Goal: Transaction & Acquisition: Download file/media

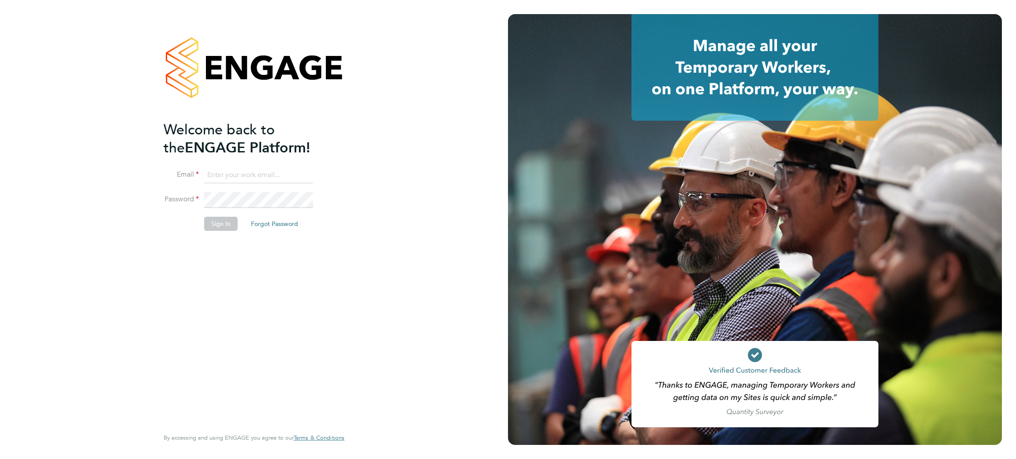
type input "[EMAIL_ADDRESS][DOMAIN_NAME]"
click at [218, 224] on button "Sign In" at bounding box center [221, 224] width 34 height 14
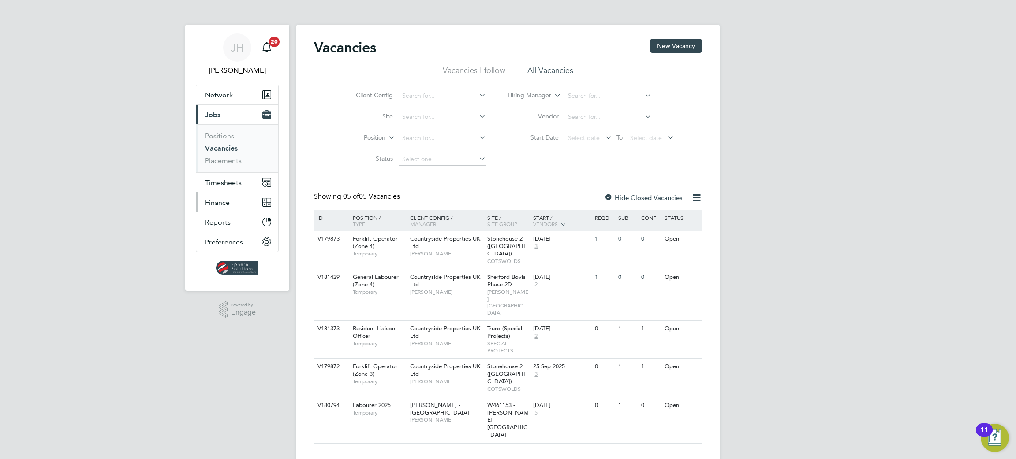
click at [224, 202] on span "Finance" at bounding box center [217, 202] width 25 height 8
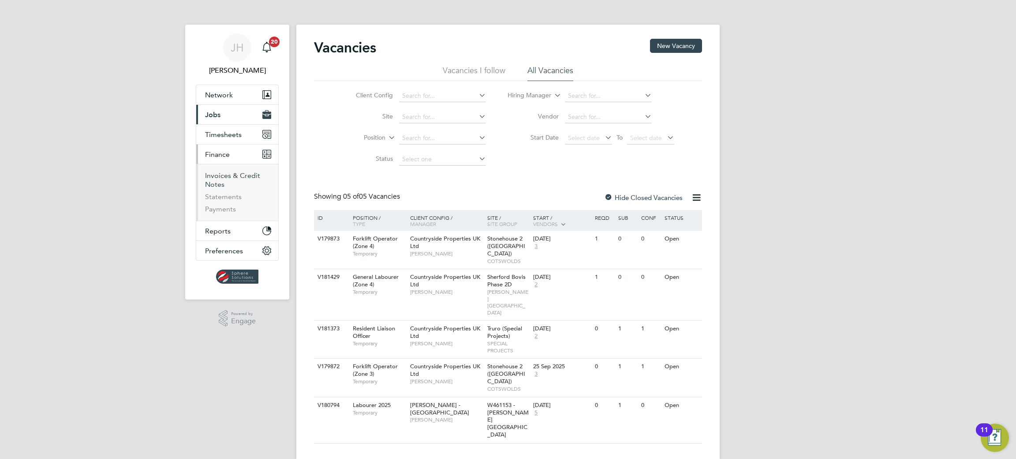
click at [236, 177] on link "Invoices & Credit Notes" at bounding box center [232, 180] width 55 height 17
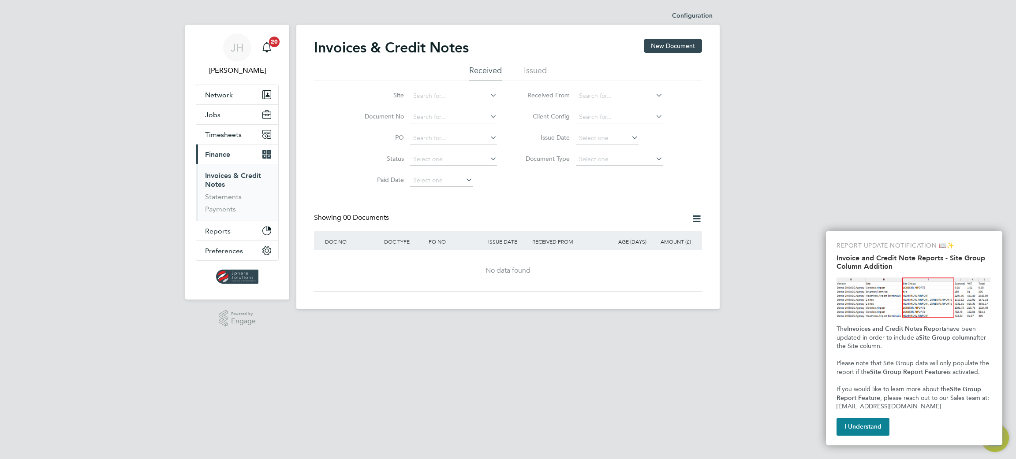
click at [868, 423] on button "I Understand" at bounding box center [862, 427] width 53 height 18
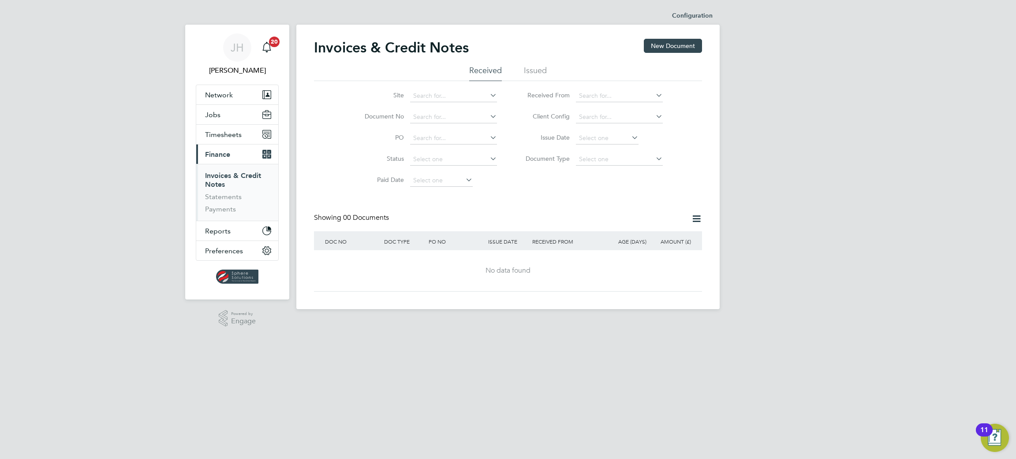
click at [535, 65] on li "Issued" at bounding box center [535, 73] width 23 height 16
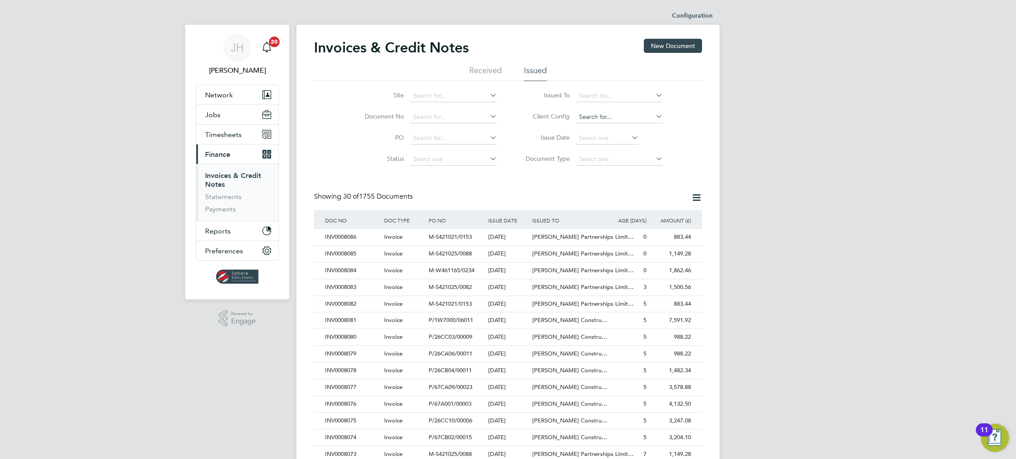
click at [600, 115] on input at bounding box center [619, 117] width 87 height 12
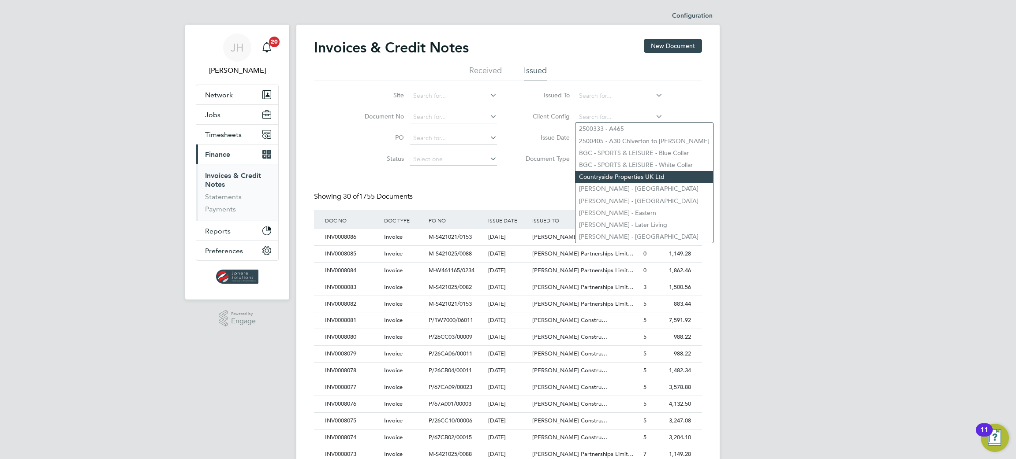
click at [631, 178] on li "Countryside Properties UK Ltd" at bounding box center [644, 177] width 138 height 12
type input "Countryside Properties UK Ltd"
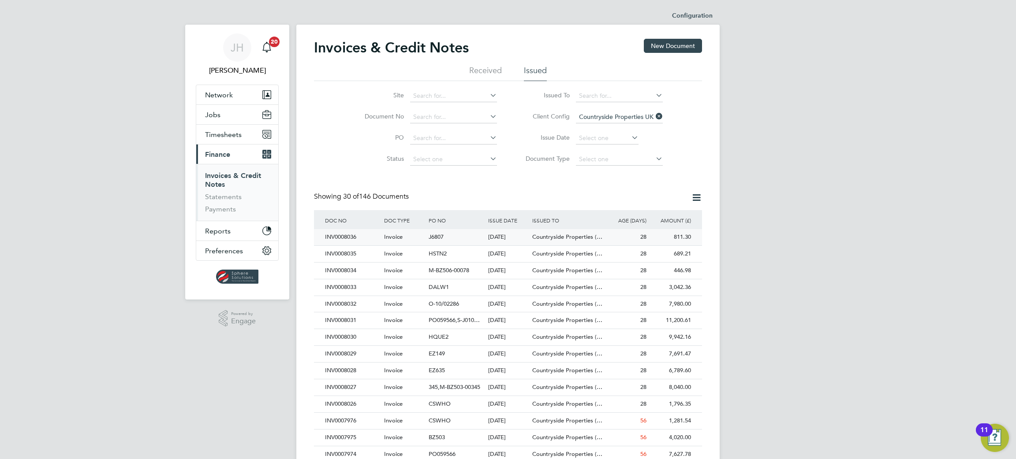
click at [607, 232] on div "28" at bounding box center [626, 237] width 45 height 16
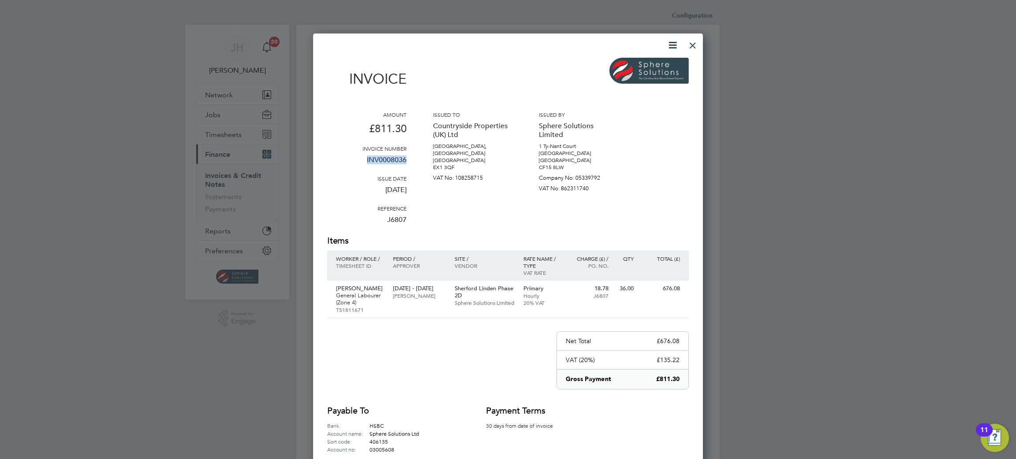
drag, startPoint x: 410, startPoint y: 157, endPoint x: 356, endPoint y: 161, distance: 54.0
click at [356, 161] on div "Amount £811.30 Invoice number INV0008036 Issue date 01 Sep 2025 Reference J6807…" at bounding box center [508, 173] width 362 height 124
copy p "INV0008036"
click at [697, 45] on div at bounding box center [693, 43] width 16 height 16
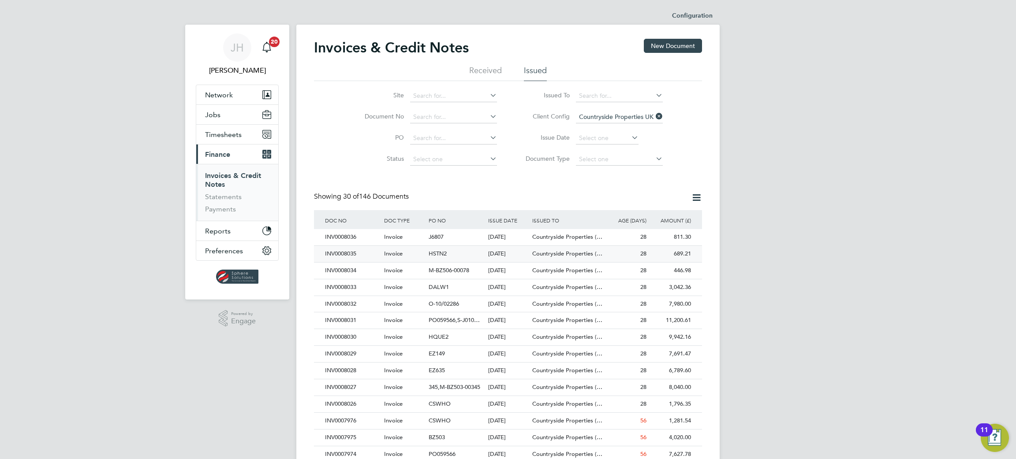
click at [338, 253] on div "INV0008035" at bounding box center [352, 254] width 59 height 16
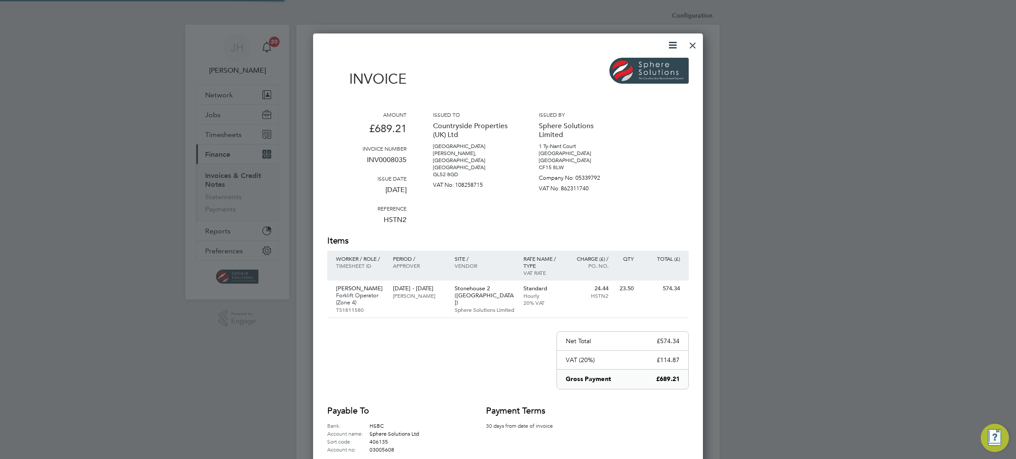
scroll to position [469, 390]
drag, startPoint x: 406, startPoint y: 160, endPoint x: 349, endPoint y: 156, distance: 57.0
click at [349, 156] on p "INV0008035" at bounding box center [366, 163] width 79 height 23
copy p "INV0008035"
click at [694, 44] on div at bounding box center [693, 43] width 16 height 16
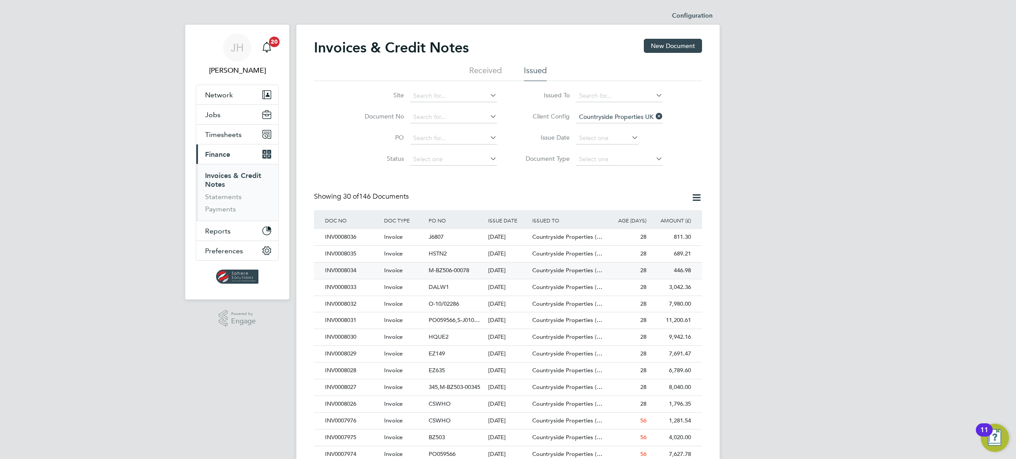
click at [350, 268] on div "INV0008034" at bounding box center [352, 271] width 59 height 16
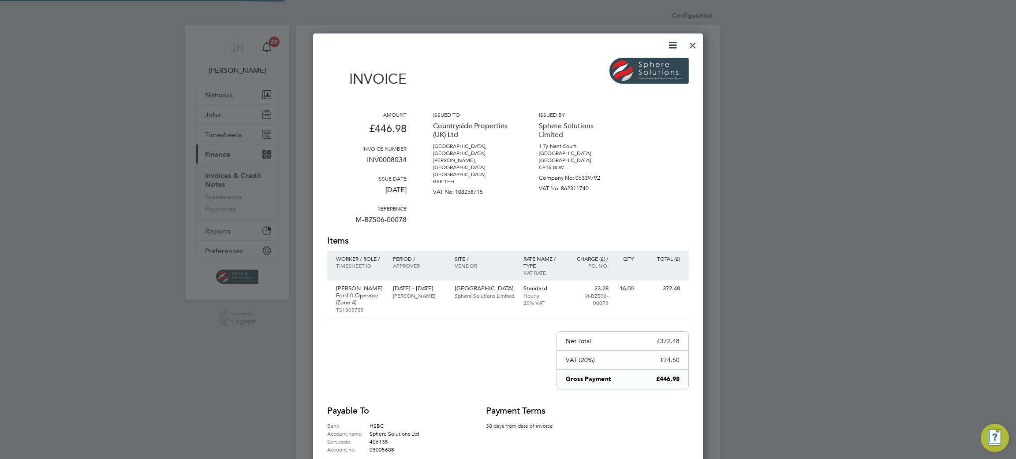
scroll to position [469, 390]
drag, startPoint x: 409, startPoint y: 160, endPoint x: 360, endPoint y: 160, distance: 48.5
click at [360, 160] on div "Amount £446.98 Invoice number INV0008034 Issue date 01 Sep 2025 Reference M-BZ5…" at bounding box center [508, 173] width 362 height 124
copy p "INV0008034"
click at [697, 49] on div at bounding box center [693, 43] width 16 height 16
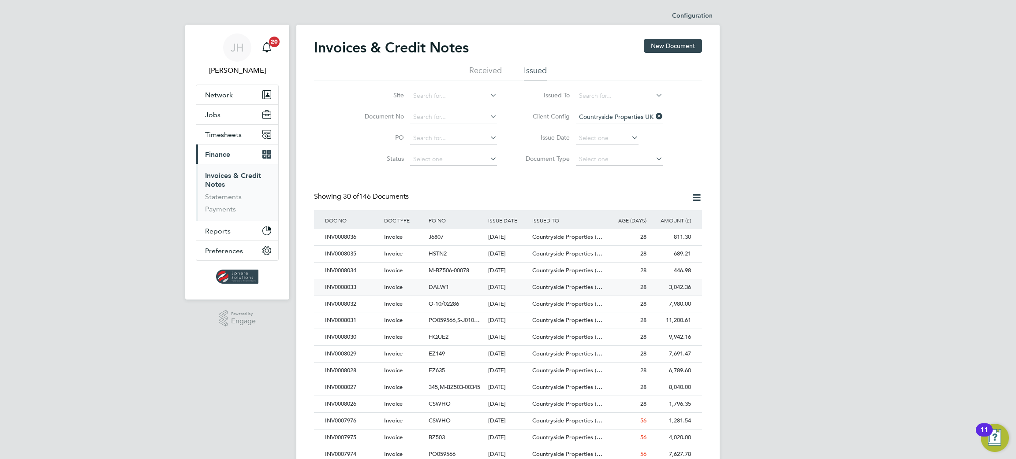
click at [345, 284] on div "INV0008033" at bounding box center [352, 288] width 59 height 16
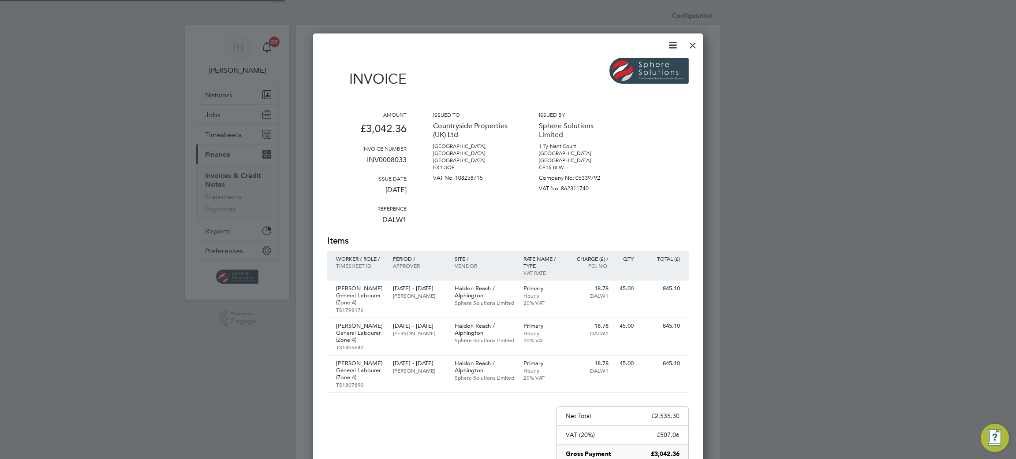
scroll to position [544, 390]
drag, startPoint x: 406, startPoint y: 158, endPoint x: 353, endPoint y: 160, distance: 52.9
click at [353, 160] on p "INV0008033" at bounding box center [366, 163] width 79 height 23
copy p "INV0008033"
click at [694, 46] on div at bounding box center [693, 43] width 16 height 16
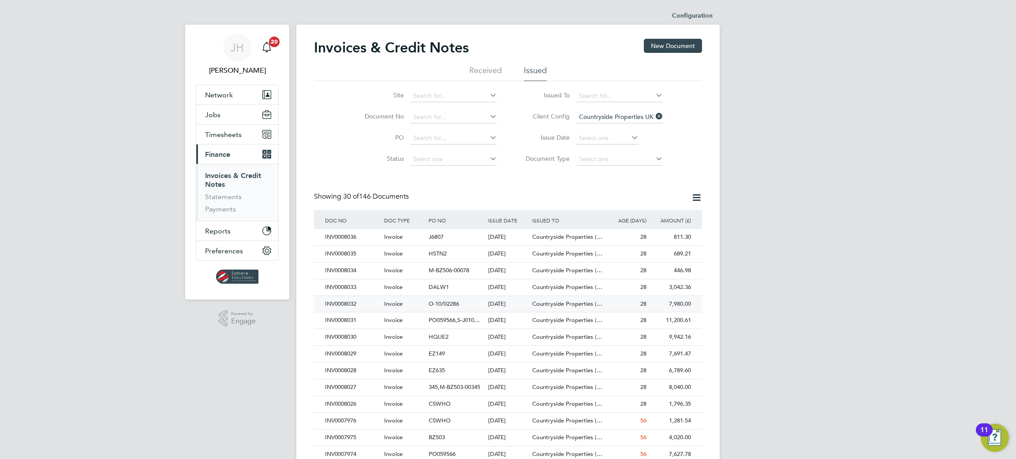
click at [335, 301] on div "INV0008032" at bounding box center [352, 304] width 59 height 16
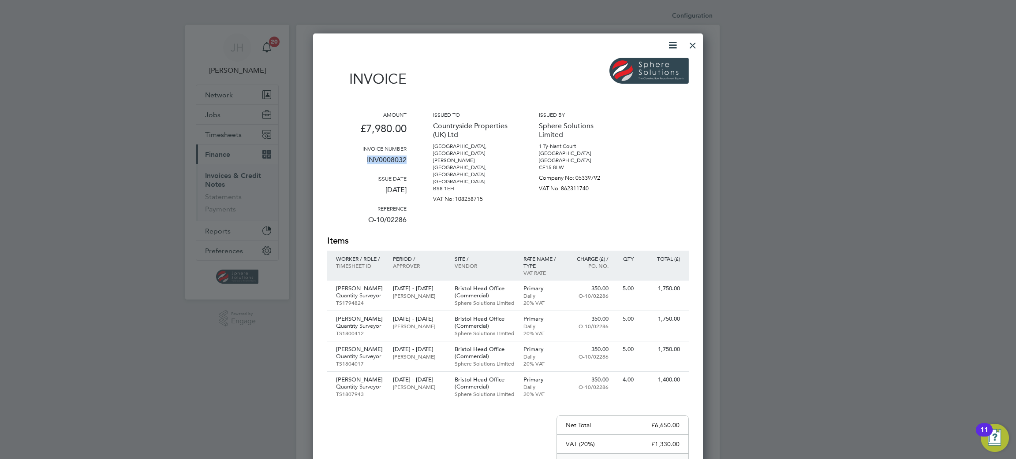
drag, startPoint x: 409, startPoint y: 160, endPoint x: 359, endPoint y: 164, distance: 50.4
click at [359, 164] on div "Amount £7,980.00 Invoice number INV0008032 Issue date 01 Sep 2025 Reference O-1…" at bounding box center [508, 173] width 362 height 124
copy p "INV0008032"
click at [690, 47] on div at bounding box center [693, 43] width 16 height 16
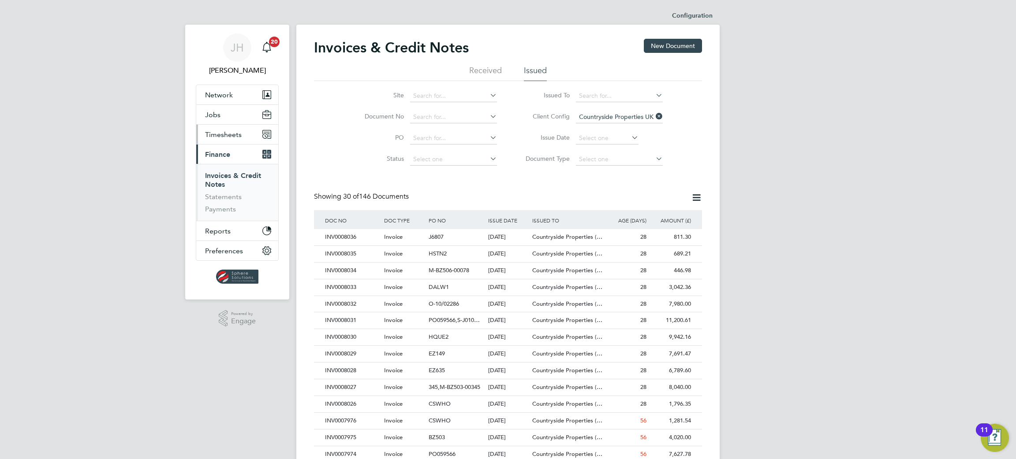
click at [240, 136] on span "Timesheets" at bounding box center [223, 135] width 37 height 8
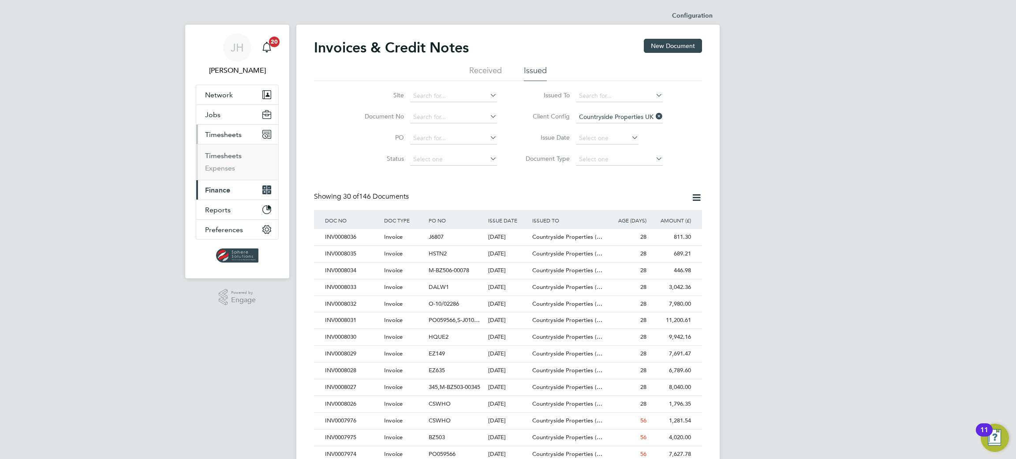
click at [228, 156] on link "Timesheets" at bounding box center [223, 156] width 37 height 8
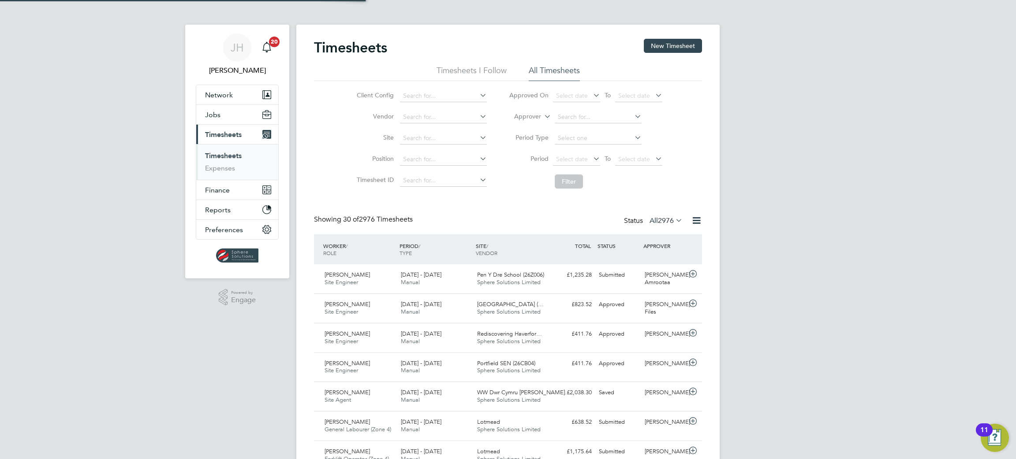
scroll to position [22, 76]
click at [542, 116] on icon at bounding box center [542, 114] width 0 height 8
click at [526, 129] on li "Worker" at bounding box center [519, 126] width 44 height 11
click at [575, 115] on input at bounding box center [598, 117] width 87 height 12
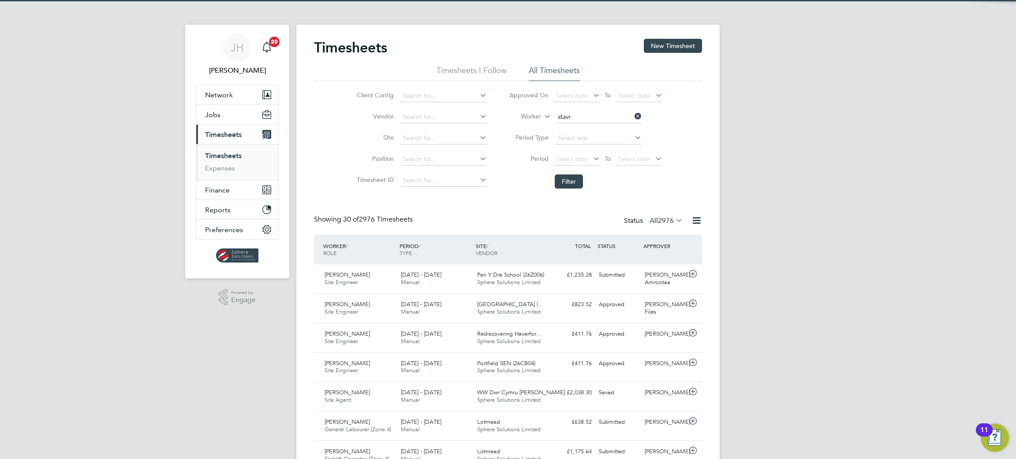
click at [602, 128] on li "Stavr os Georgiades" at bounding box center [603, 129] width 98 height 12
type input "[PERSON_NAME]"
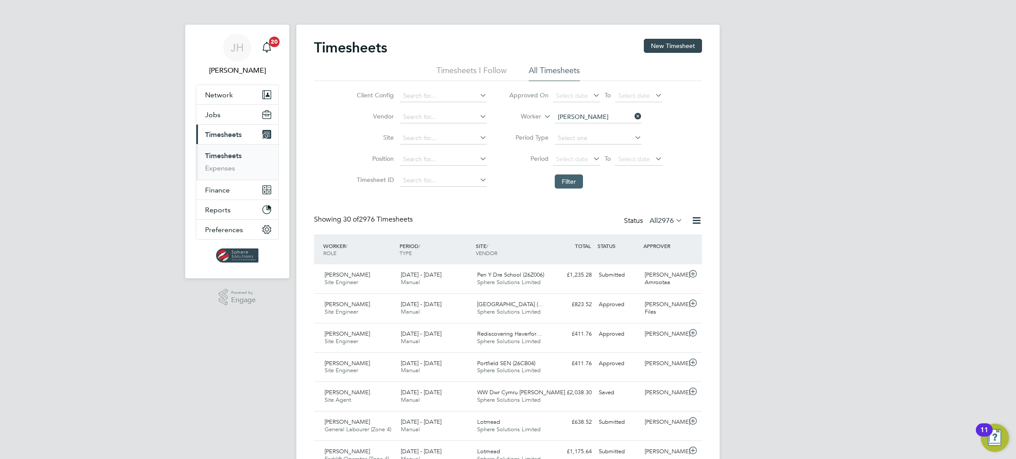
click at [571, 186] on button "Filter" at bounding box center [569, 182] width 28 height 14
click at [444, 369] on div "4 - 10 Aug 2025 Manual" at bounding box center [435, 368] width 76 height 22
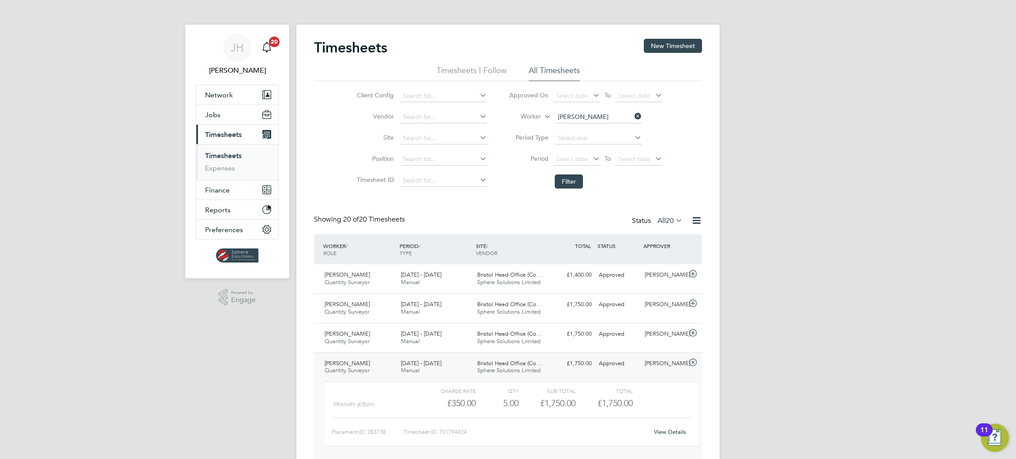
click at [671, 430] on link "View Details" at bounding box center [670, 432] width 32 height 7
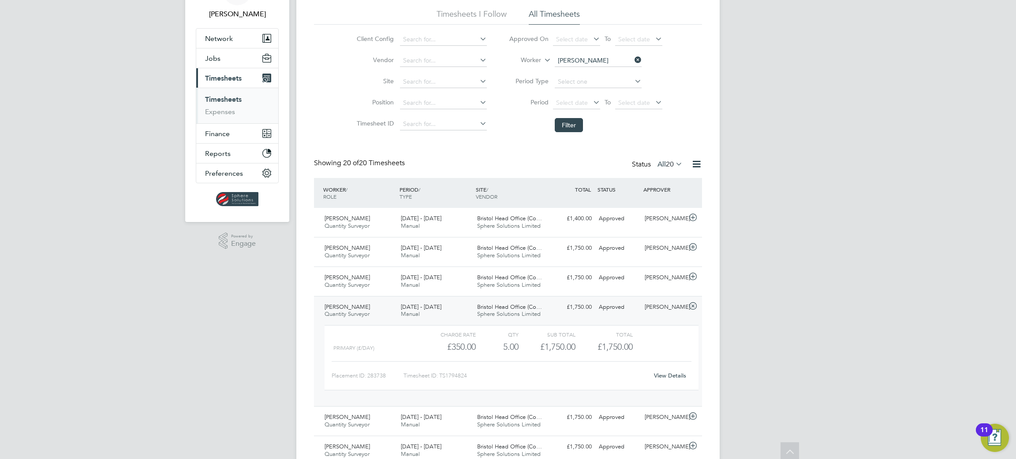
scroll to position [0, 0]
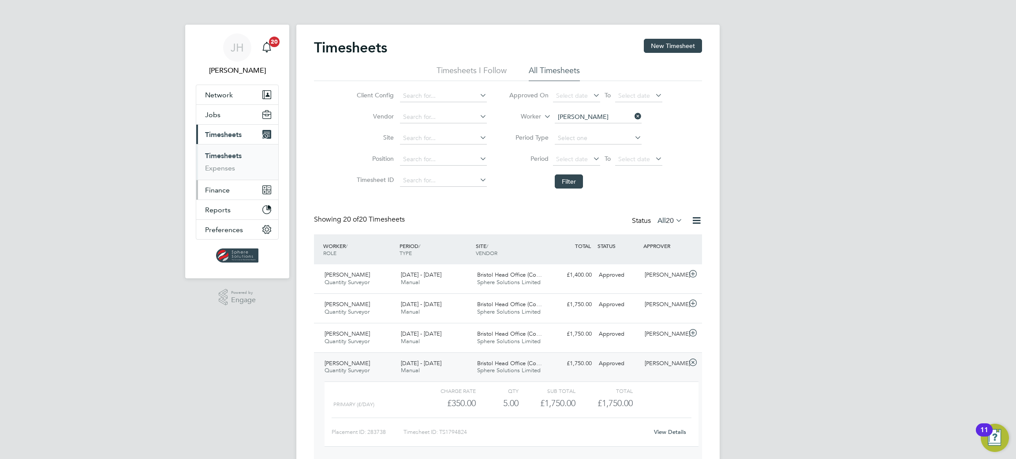
click at [224, 187] on span "Finance" at bounding box center [217, 190] width 25 height 8
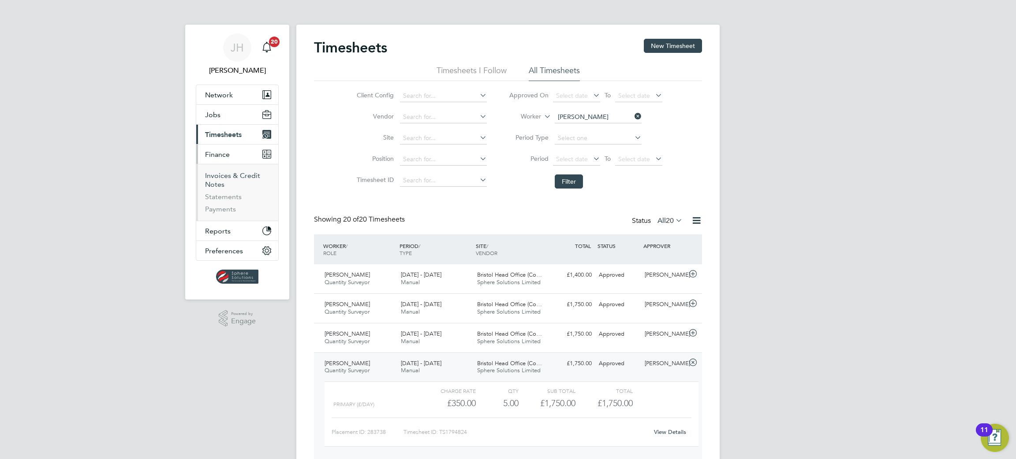
click at [231, 177] on link "Invoices & Credit Notes" at bounding box center [232, 180] width 55 height 17
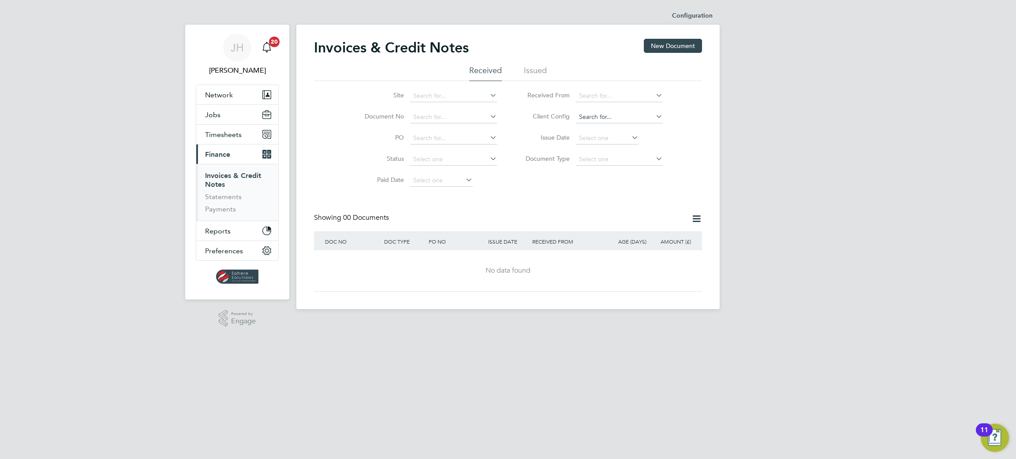
click at [598, 115] on input at bounding box center [619, 117] width 87 height 12
click at [626, 174] on li "Countryside Properties UK Ltd" at bounding box center [644, 177] width 138 height 12
type input "Countryside Properties UK Ltd"
click at [522, 65] on ul "Received Issued" at bounding box center [508, 73] width 388 height 16
click at [529, 66] on li "Issued" at bounding box center [535, 73] width 23 height 16
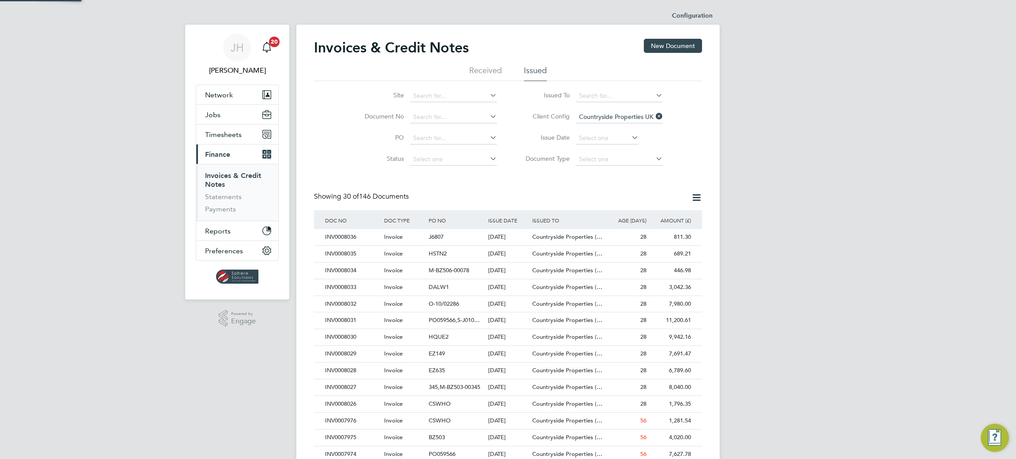
scroll to position [16, 60]
click at [344, 320] on div "INV0008031" at bounding box center [352, 321] width 59 height 16
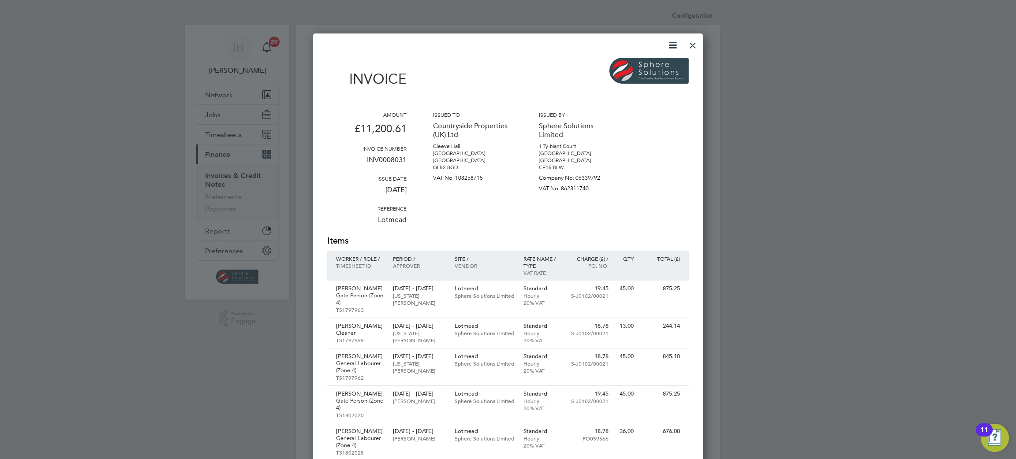
click at [670, 44] on icon at bounding box center [672, 45] width 11 height 11
click at [656, 65] on li "Download Invoice" at bounding box center [645, 66] width 61 height 12
click at [692, 49] on div at bounding box center [693, 43] width 16 height 16
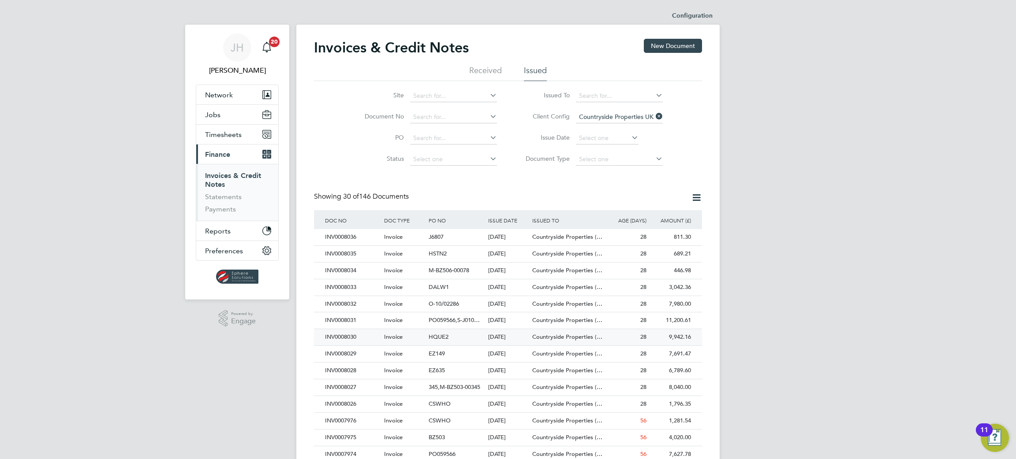
click at [347, 341] on div "INV0008030" at bounding box center [352, 337] width 59 height 16
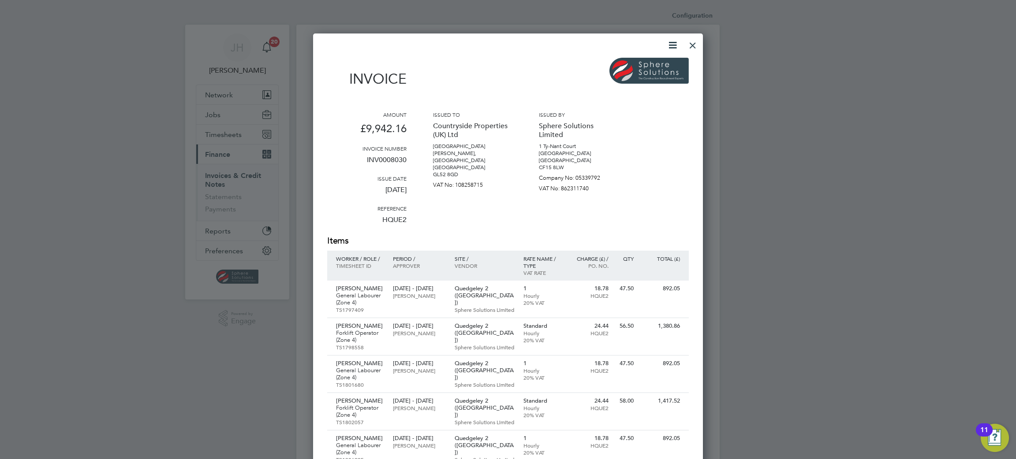
click at [673, 45] on icon at bounding box center [672, 45] width 11 height 11
click at [648, 64] on li "Download Invoice" at bounding box center [645, 66] width 61 height 12
click at [695, 44] on div at bounding box center [693, 43] width 16 height 16
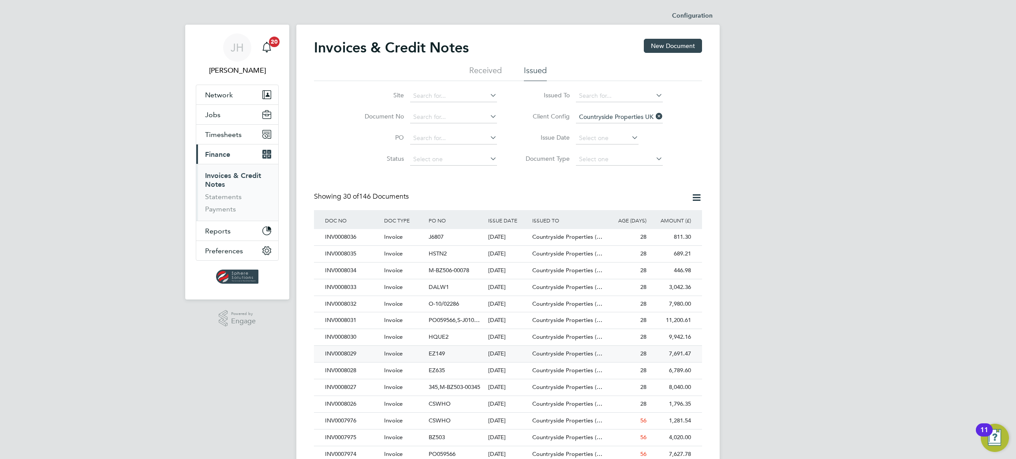
click at [329, 353] on div "INV0008029" at bounding box center [352, 354] width 59 height 16
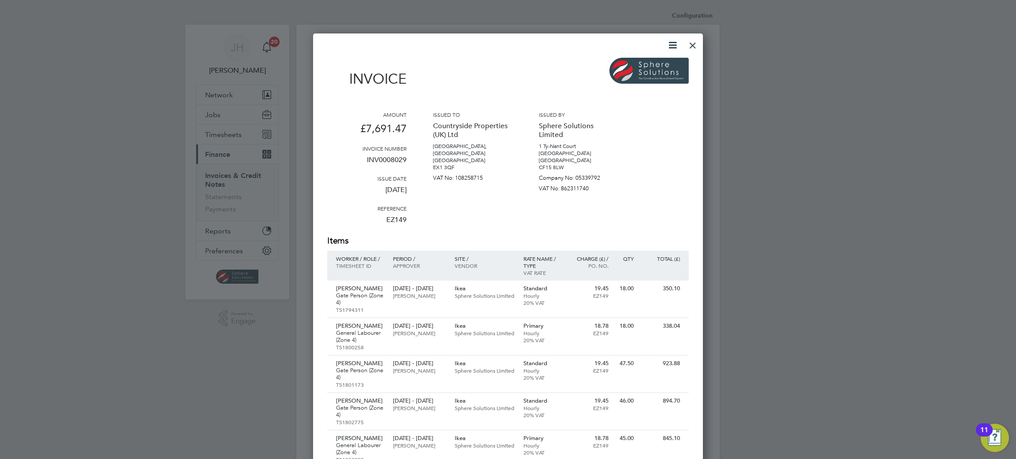
click at [675, 43] on icon at bounding box center [672, 45] width 11 height 11
click at [642, 65] on li "Download Invoice" at bounding box center [645, 66] width 61 height 12
click at [692, 44] on div at bounding box center [693, 43] width 16 height 16
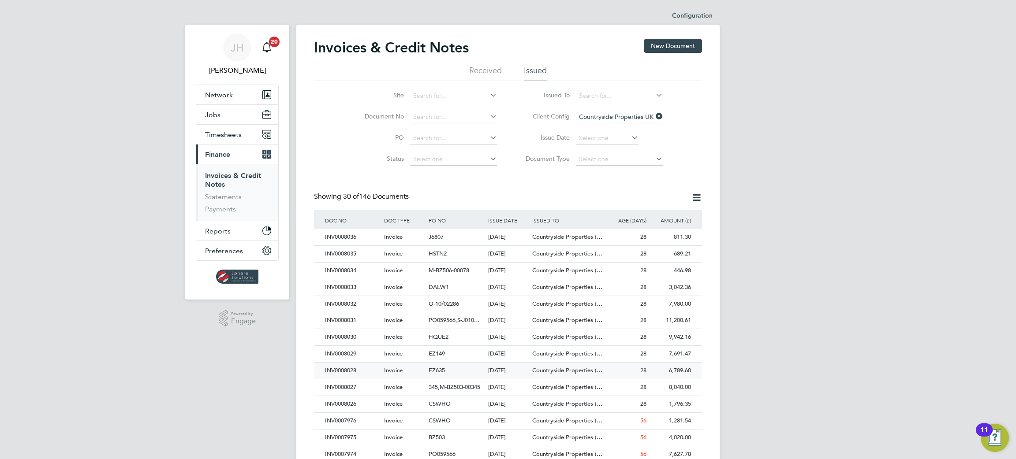
click at [344, 369] on div "INV0008028" at bounding box center [352, 371] width 59 height 16
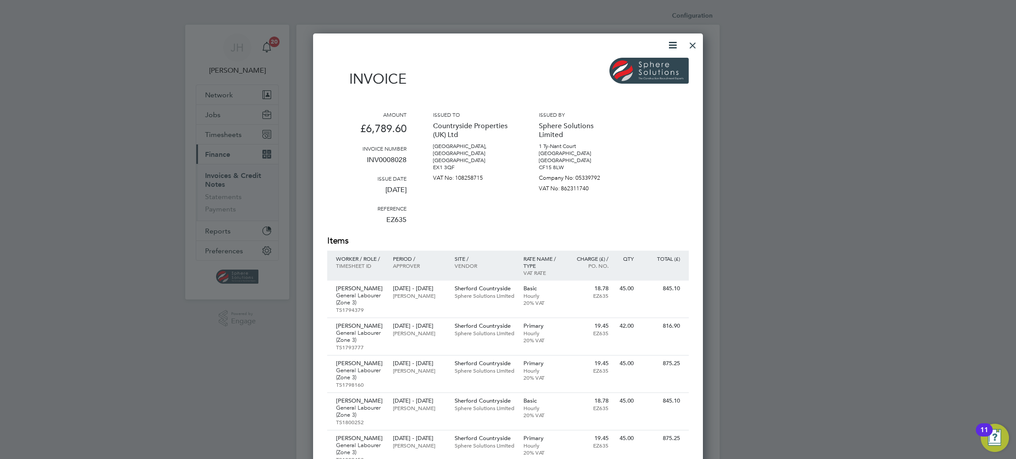
click at [668, 43] on icon at bounding box center [672, 45] width 11 height 11
click at [636, 61] on li "Download Invoice" at bounding box center [645, 66] width 61 height 12
click at [695, 43] on div at bounding box center [693, 43] width 16 height 16
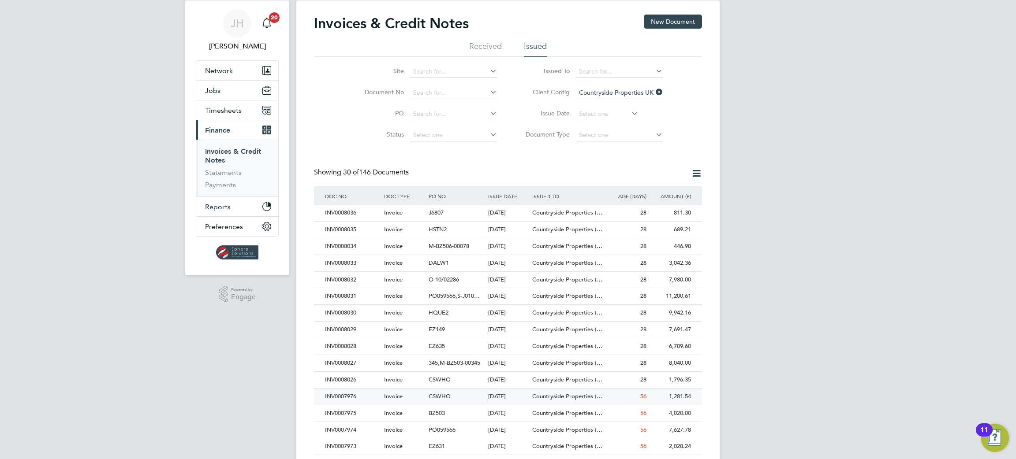
scroll to position [66, 0]
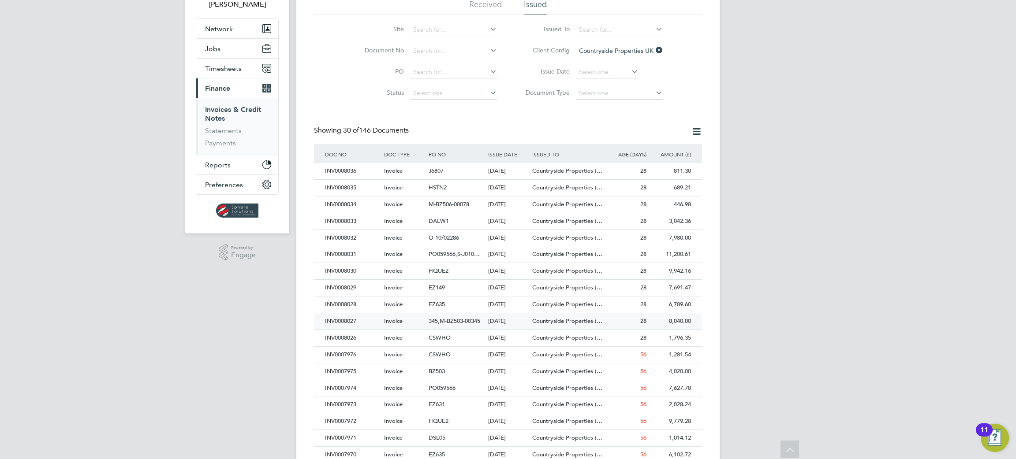
click at [345, 323] on div "INV0008027" at bounding box center [352, 321] width 59 height 16
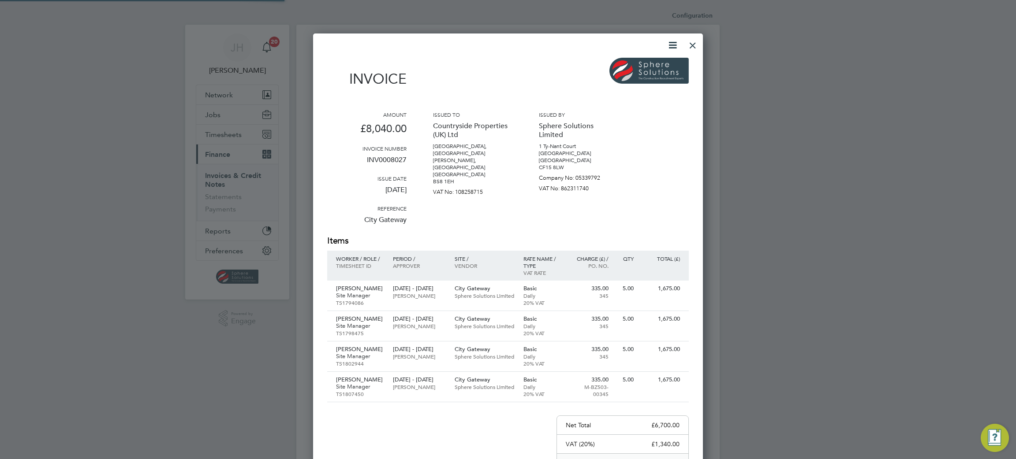
scroll to position [554, 390]
drag, startPoint x: 407, startPoint y: 157, endPoint x: 364, endPoint y: 159, distance: 42.8
click at [364, 159] on div "Amount £8,040.00 Invoice number INV0008027 Issue date 01 Sep 2025 Reference Cit…" at bounding box center [508, 173] width 362 height 124
copy p "INV0008027"
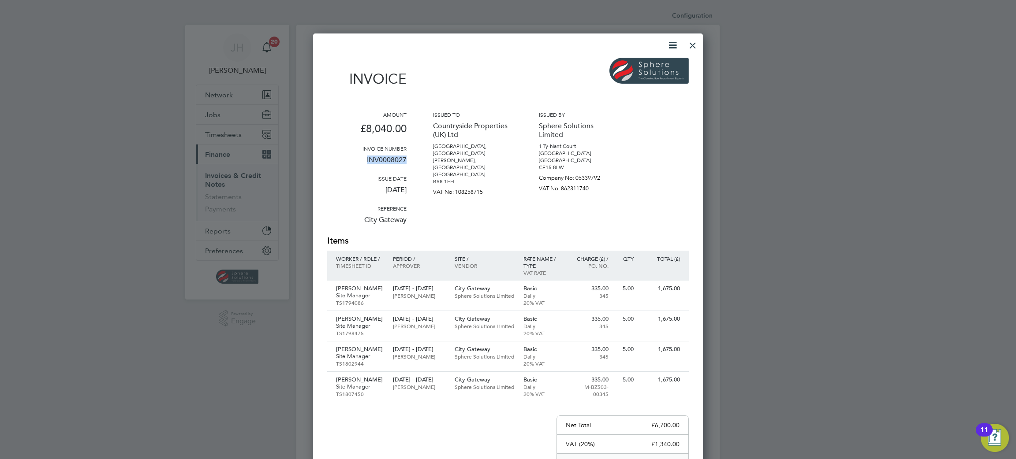
click at [691, 46] on div at bounding box center [693, 43] width 16 height 16
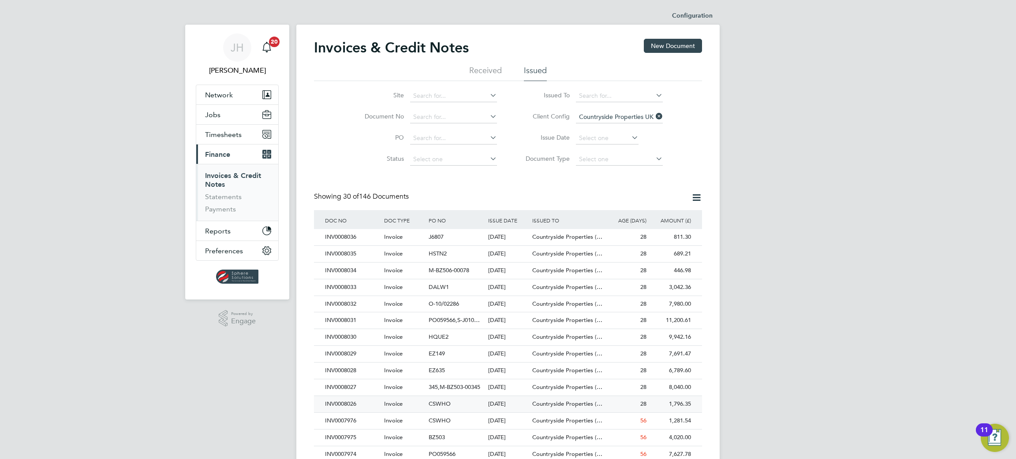
click at [333, 406] on div "INV0008026" at bounding box center [352, 404] width 59 height 16
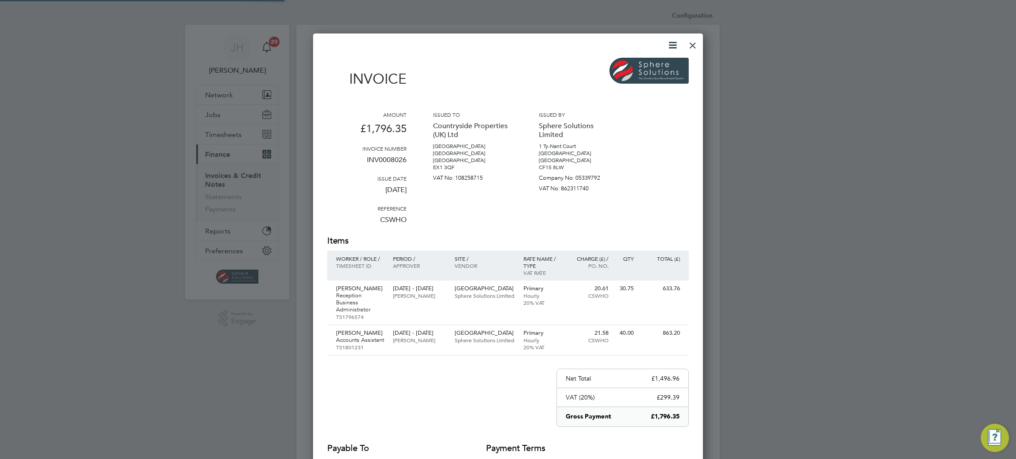
scroll to position [507, 390]
drag, startPoint x: 411, startPoint y: 160, endPoint x: 359, endPoint y: 161, distance: 52.5
click at [359, 161] on div "Amount £1,796.35 Invoice number INV0008026 Issue date 01 Sep 2025 Reference CSW…" at bounding box center [508, 173] width 362 height 124
copy p "INV0008026"
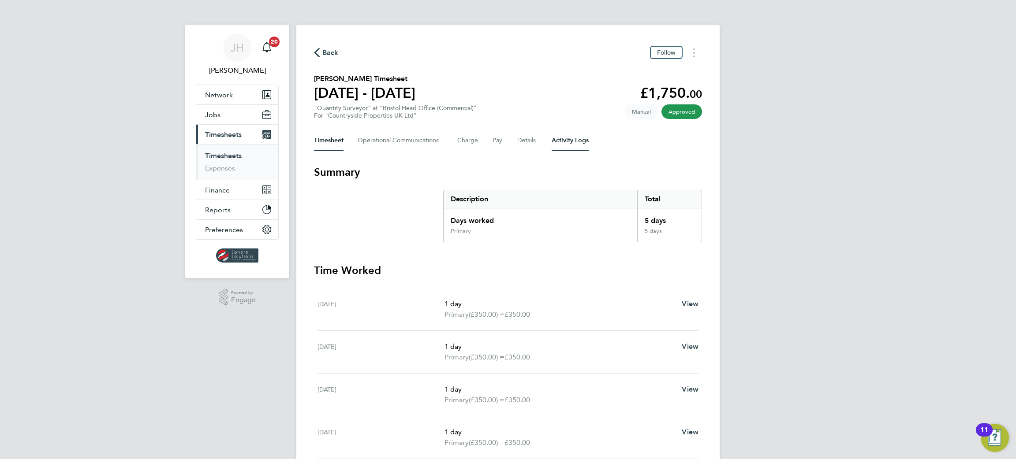
click at [563, 137] on Logs-tab "Activity Logs" at bounding box center [570, 140] width 37 height 21
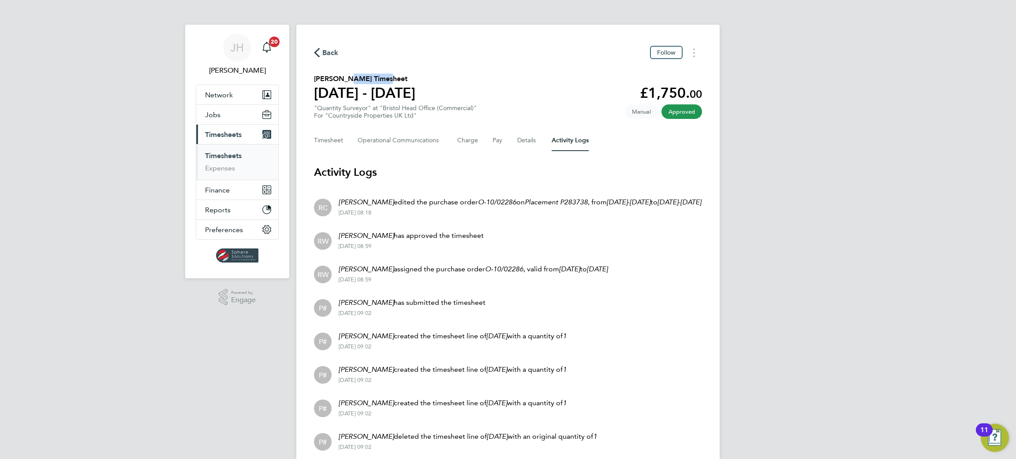
drag, startPoint x: 377, startPoint y: 79, endPoint x: 340, endPoint y: 79, distance: 37.0
click at [340, 79] on h2 "[PERSON_NAME] Timesheet" at bounding box center [364, 79] width 101 height 11
copy h2 "[PERSON_NAME]"
click at [219, 138] on span "Timesheets" at bounding box center [223, 135] width 37 height 8
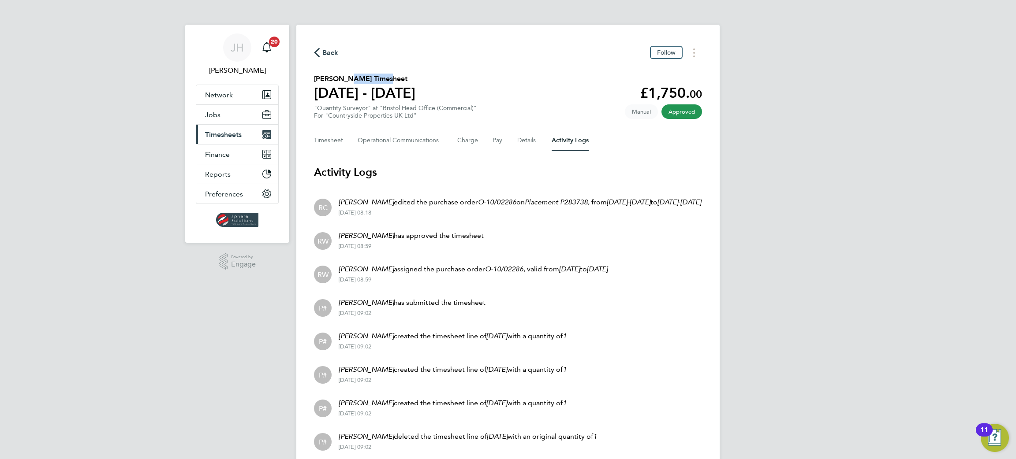
click at [228, 134] on span "Timesheets" at bounding box center [223, 135] width 37 height 8
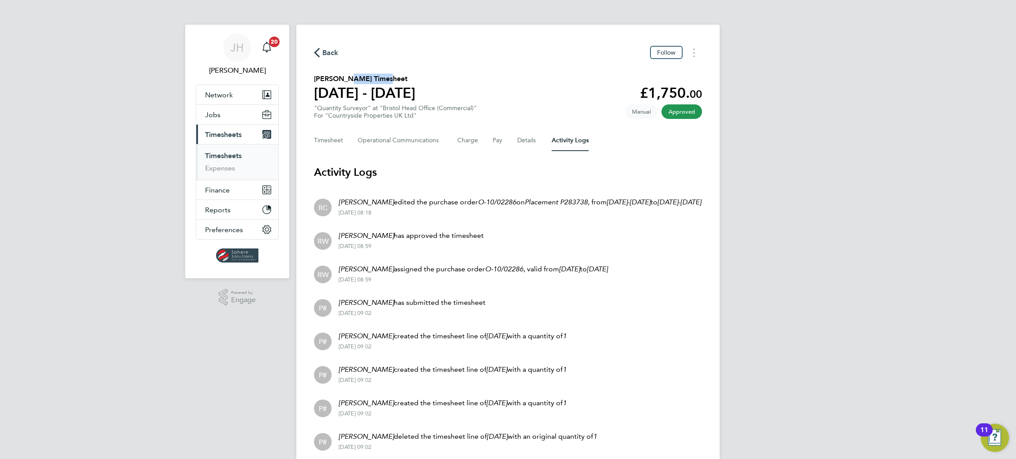
click at [217, 155] on link "Timesheets" at bounding box center [223, 156] width 37 height 8
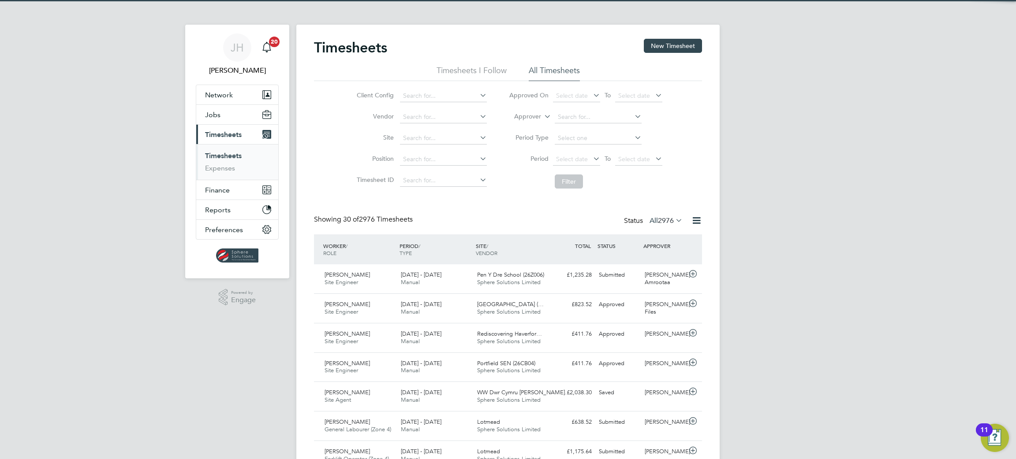
click at [540, 117] on label "Approver" at bounding box center [521, 116] width 40 height 9
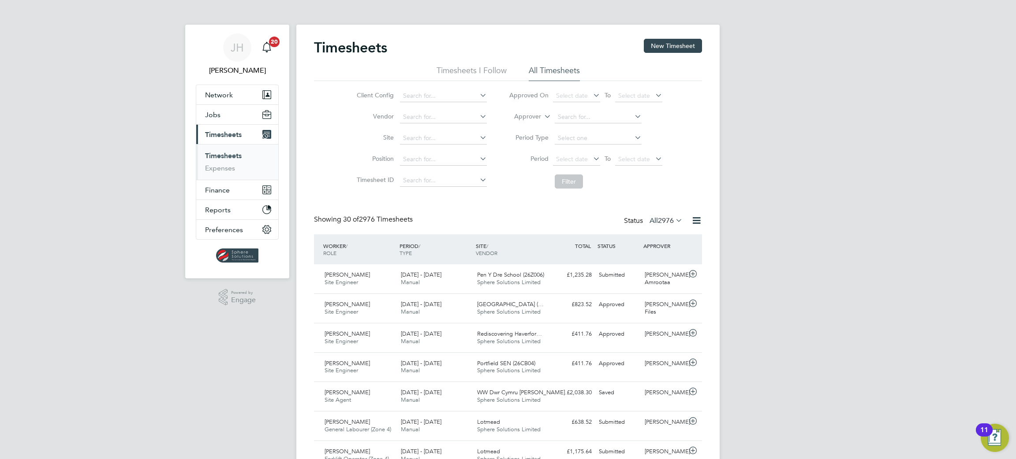
click at [529, 129] on li "Worker" at bounding box center [519, 126] width 44 height 11
click at [577, 115] on input at bounding box center [598, 117] width 87 height 12
click at [581, 161] on li "[PERSON_NAME]" at bounding box center [615, 165] width 122 height 12
type input "[PERSON_NAME]"
click at [575, 179] on button "Filter" at bounding box center [569, 182] width 28 height 14
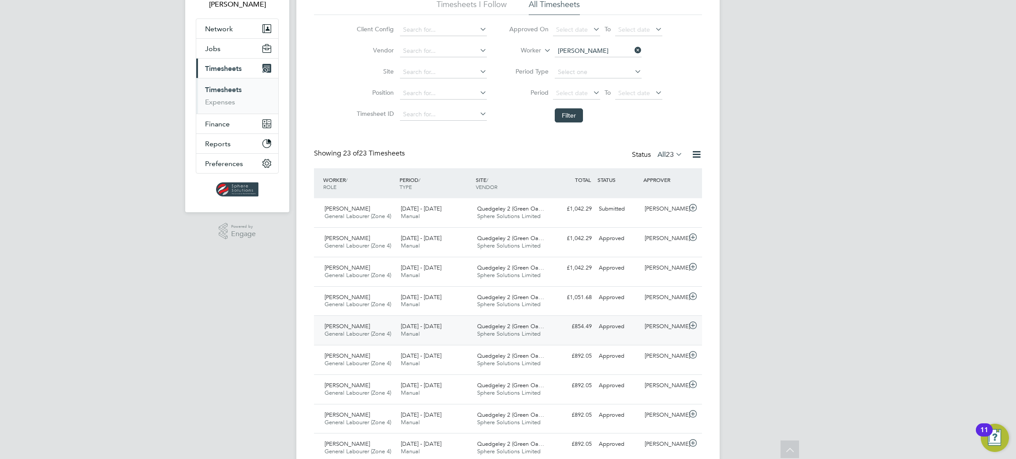
click at [448, 332] on div "[DATE] - [DATE] Manual" at bounding box center [435, 331] width 76 height 22
